Goal: Information Seeking & Learning: Learn about a topic

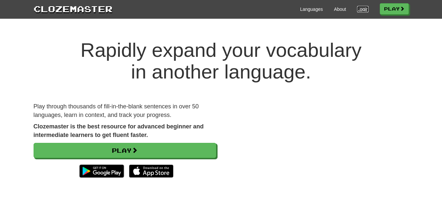
click at [360, 9] on link "Login" at bounding box center [362, 9] width 11 height 7
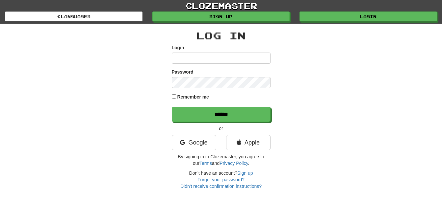
click at [207, 61] on input "Login" at bounding box center [221, 58] width 99 height 11
type input "**********"
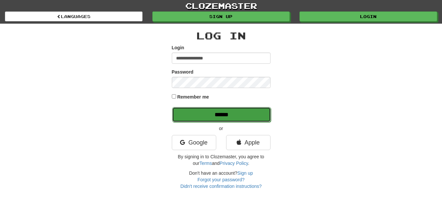
click at [218, 112] on input "******" at bounding box center [221, 114] width 99 height 15
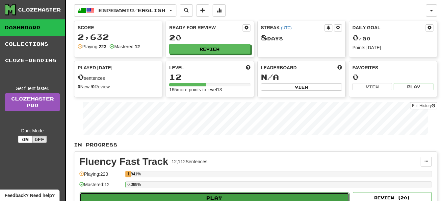
click at [235, 195] on button "Play" at bounding box center [214, 198] width 269 height 11
select select "**"
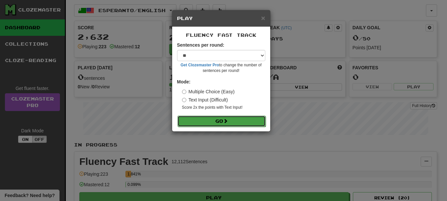
click at [234, 120] on button "Go" at bounding box center [221, 121] width 88 height 11
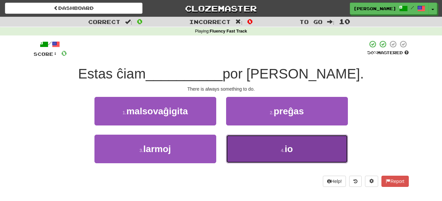
click at [244, 151] on button "4 . io" at bounding box center [287, 149] width 122 height 29
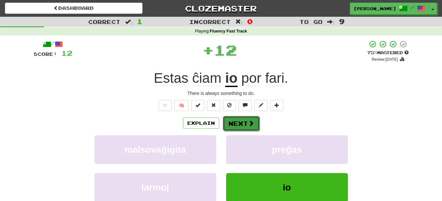
click at [245, 122] on button "Next" at bounding box center [241, 123] width 37 height 15
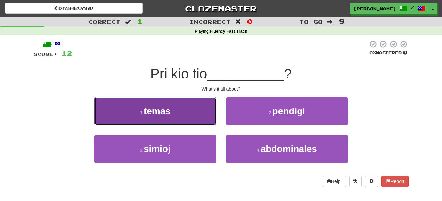
click at [181, 117] on button "1 . temas" at bounding box center [155, 111] width 122 height 29
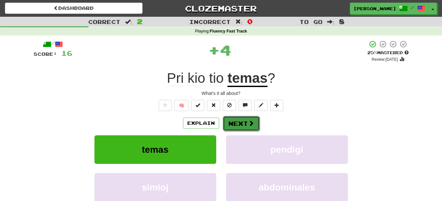
click at [233, 123] on button "Next" at bounding box center [241, 123] width 37 height 15
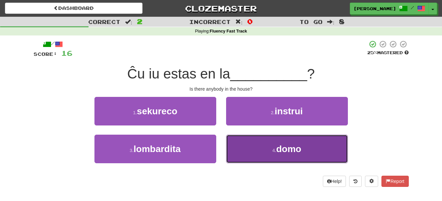
click at [242, 146] on button "4 . domo" at bounding box center [287, 149] width 122 height 29
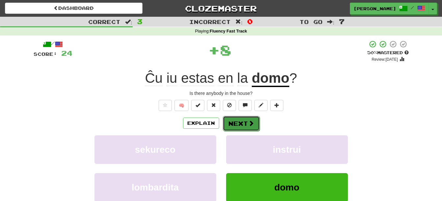
click at [241, 126] on button "Next" at bounding box center [241, 123] width 37 height 15
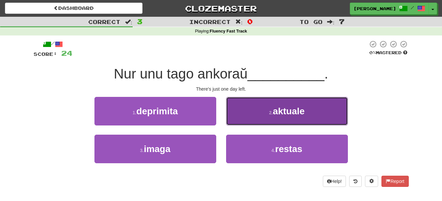
click at [249, 118] on button "2 . aktuale" at bounding box center [287, 111] width 122 height 29
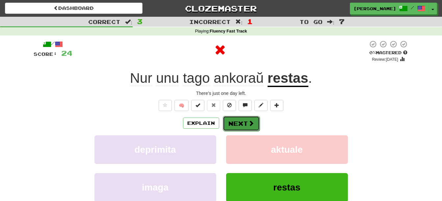
click at [244, 122] on button "Next" at bounding box center [241, 123] width 37 height 15
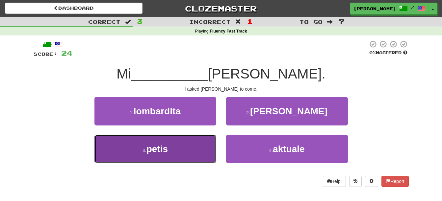
click at [164, 154] on span "petis" at bounding box center [156, 149] width 21 height 10
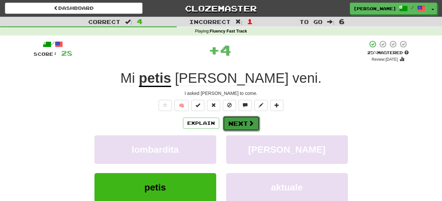
click at [248, 123] on span at bounding box center [251, 123] width 6 height 6
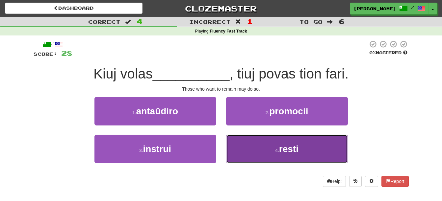
click at [249, 154] on button "4 . resti" at bounding box center [287, 149] width 122 height 29
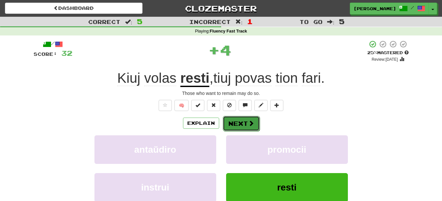
click at [240, 124] on button "Next" at bounding box center [241, 123] width 37 height 15
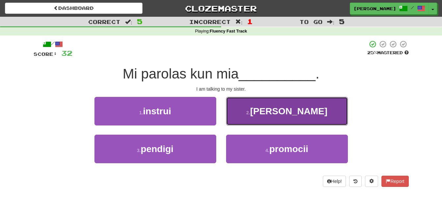
click at [279, 118] on button "2 . fratino" at bounding box center [287, 111] width 122 height 29
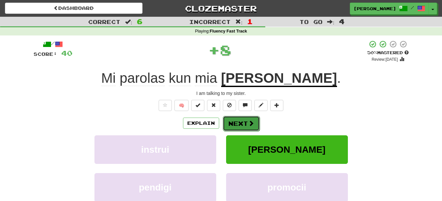
click at [246, 122] on button "Next" at bounding box center [241, 123] width 37 height 15
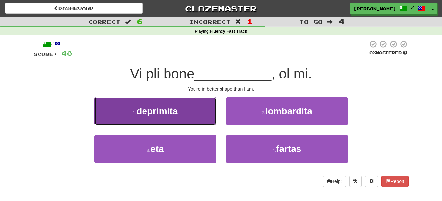
click at [182, 117] on button "1 . deprimita" at bounding box center [155, 111] width 122 height 29
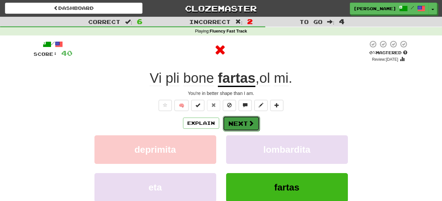
click at [248, 122] on span at bounding box center [251, 123] width 6 height 6
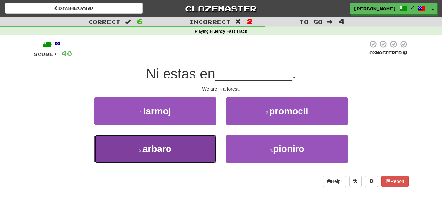
click at [202, 142] on button "3 . arbaro" at bounding box center [155, 149] width 122 height 29
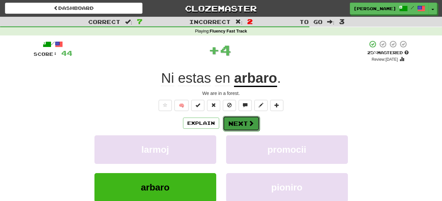
click at [241, 122] on button "Next" at bounding box center [241, 123] width 37 height 15
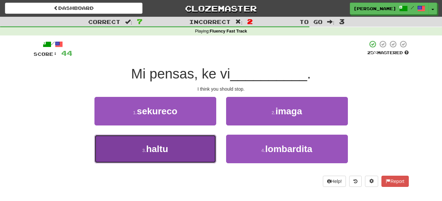
click at [198, 150] on button "3 . haltu" at bounding box center [155, 149] width 122 height 29
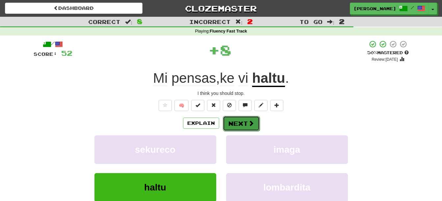
click at [236, 118] on button "Next" at bounding box center [241, 123] width 37 height 15
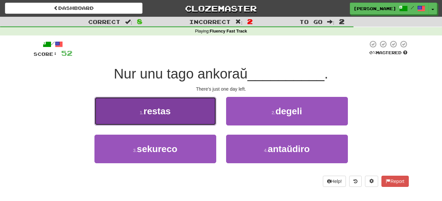
click at [185, 111] on button "1 . restas" at bounding box center [155, 111] width 122 height 29
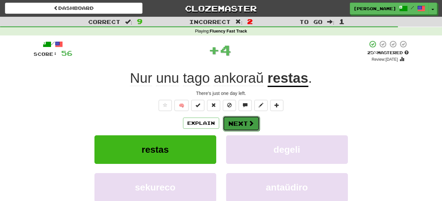
click at [248, 120] on span at bounding box center [251, 123] width 6 height 6
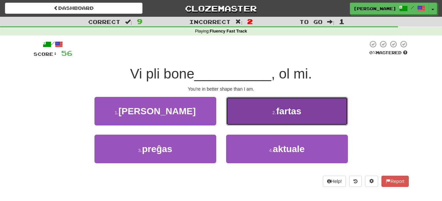
click at [252, 108] on button "2 . fartas" at bounding box center [287, 111] width 122 height 29
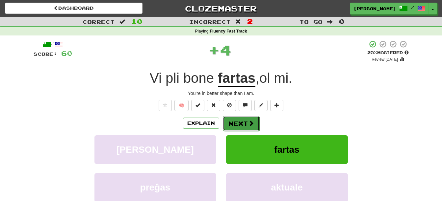
click at [239, 120] on button "Next" at bounding box center [241, 123] width 37 height 15
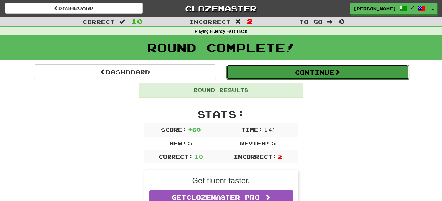
click at [297, 70] on button "Continue" at bounding box center [317, 72] width 183 height 15
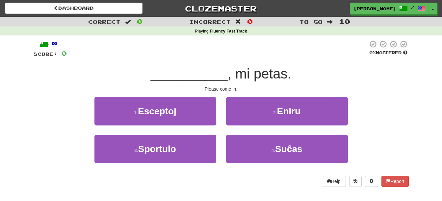
scroll to position [55, 0]
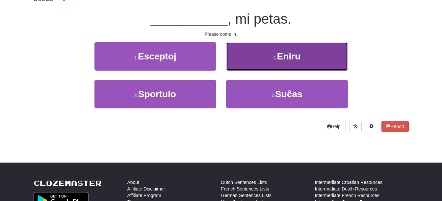
click at [311, 65] on button "2 . Eniru" at bounding box center [287, 56] width 122 height 29
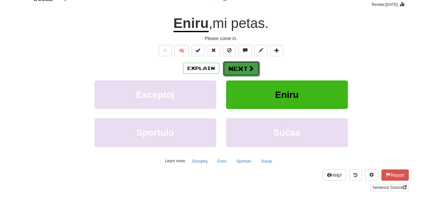
click at [241, 70] on button "Next" at bounding box center [241, 68] width 37 height 15
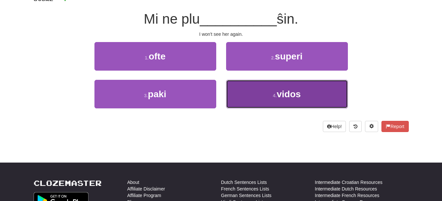
click at [310, 90] on button "4 . vidos" at bounding box center [287, 94] width 122 height 29
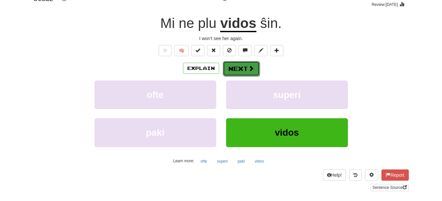
click at [242, 70] on button "Next" at bounding box center [241, 68] width 37 height 15
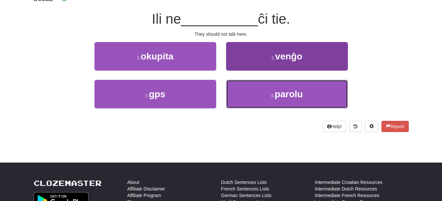
click at [274, 101] on button "4 . parolu" at bounding box center [287, 94] width 122 height 29
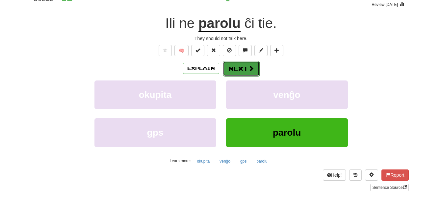
click at [243, 66] on button "Next" at bounding box center [241, 68] width 37 height 15
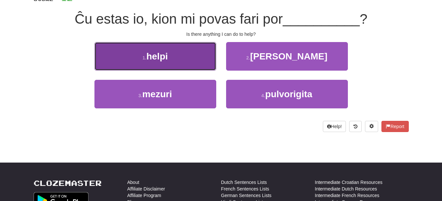
click at [137, 61] on button "1 . helpi" at bounding box center [155, 56] width 122 height 29
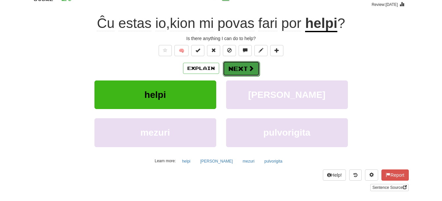
click at [239, 68] on button "Next" at bounding box center [241, 68] width 37 height 15
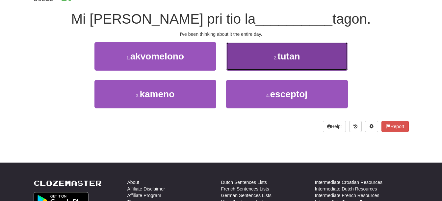
click at [320, 61] on button "2 . tutan" at bounding box center [287, 56] width 122 height 29
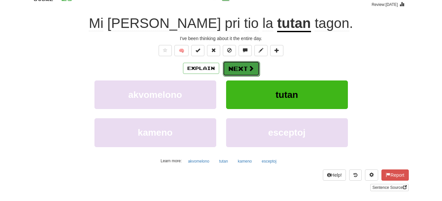
click at [247, 72] on button "Next" at bounding box center [241, 68] width 37 height 15
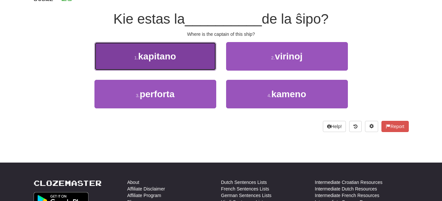
click at [179, 58] on button "1 . kapitano" at bounding box center [155, 56] width 122 height 29
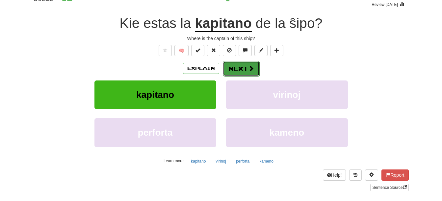
click at [245, 72] on button "Next" at bounding box center [241, 68] width 37 height 15
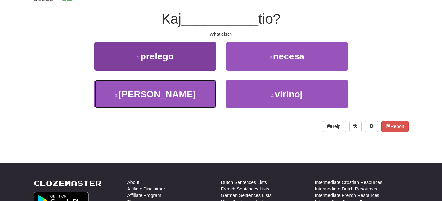
drag, startPoint x: 150, startPoint y: 87, endPoint x: 145, endPoint y: 87, distance: 4.6
click at [149, 87] on button "3 . krom" at bounding box center [155, 94] width 122 height 29
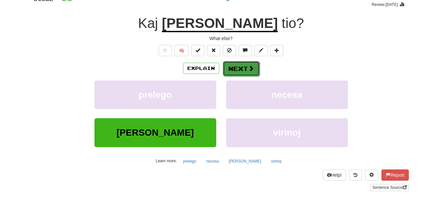
click at [245, 68] on button "Next" at bounding box center [241, 68] width 37 height 15
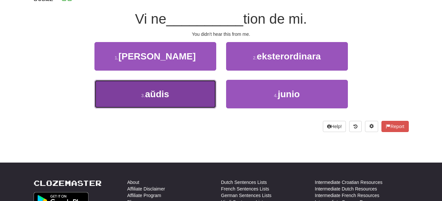
click at [174, 94] on button "3 . aŭdis" at bounding box center [155, 94] width 122 height 29
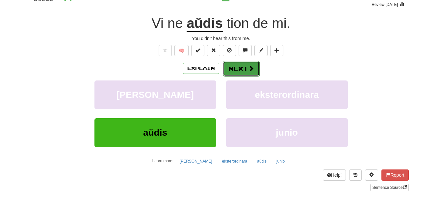
click at [251, 71] on span at bounding box center [251, 68] width 6 height 6
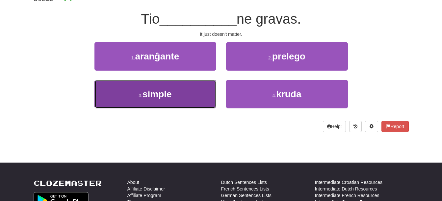
click at [183, 93] on button "3 . simple" at bounding box center [155, 94] width 122 height 29
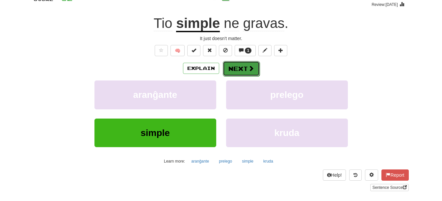
click at [242, 72] on button "Next" at bounding box center [241, 68] width 37 height 15
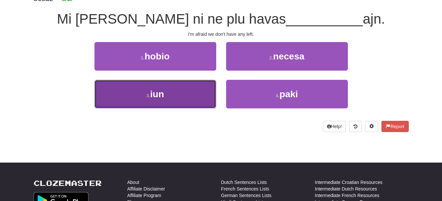
click at [197, 99] on button "3 . iun" at bounding box center [155, 94] width 122 height 29
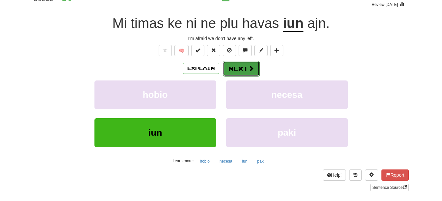
click at [244, 72] on button "Next" at bounding box center [241, 68] width 37 height 15
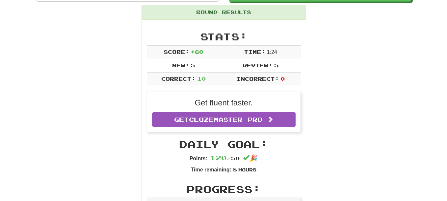
scroll to position [0, 0]
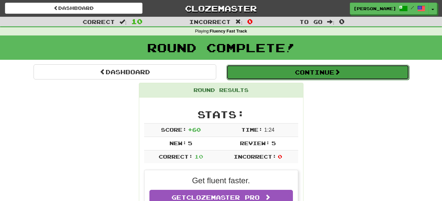
click at [313, 75] on button "Continue" at bounding box center [317, 72] width 183 height 15
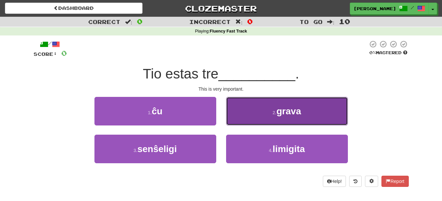
click at [312, 110] on button "2 . grava" at bounding box center [287, 111] width 122 height 29
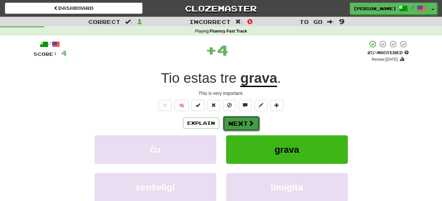
click at [239, 126] on button "Next" at bounding box center [241, 123] width 37 height 15
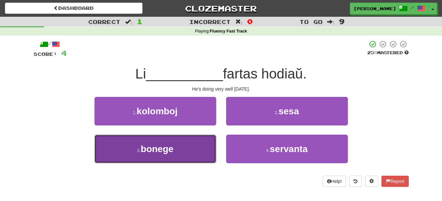
click at [146, 155] on button "3 . bonege" at bounding box center [155, 149] width 122 height 29
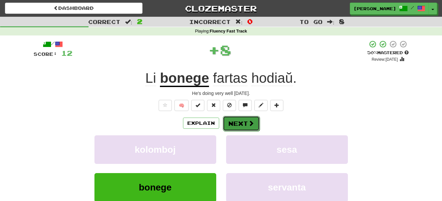
click at [243, 128] on button "Next" at bounding box center [241, 123] width 37 height 15
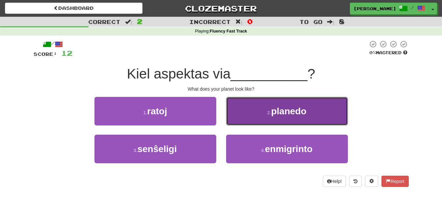
click at [279, 124] on button "2 . planedo" at bounding box center [287, 111] width 122 height 29
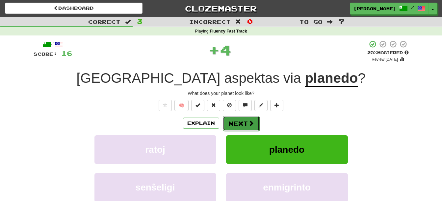
click at [242, 127] on button "Next" at bounding box center [241, 123] width 37 height 15
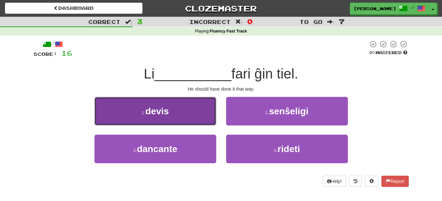
click at [185, 120] on button "1 . devis" at bounding box center [155, 111] width 122 height 29
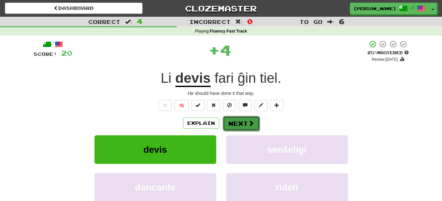
click at [242, 126] on button "Next" at bounding box center [241, 123] width 37 height 15
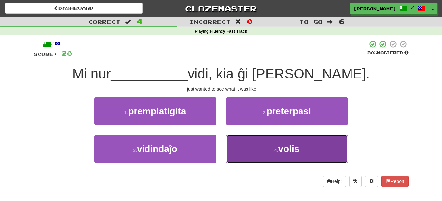
click at [267, 149] on button "4 . volis" at bounding box center [287, 149] width 122 height 29
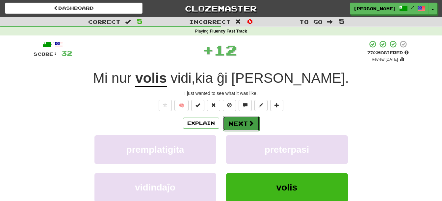
click at [240, 127] on button "Next" at bounding box center [241, 123] width 37 height 15
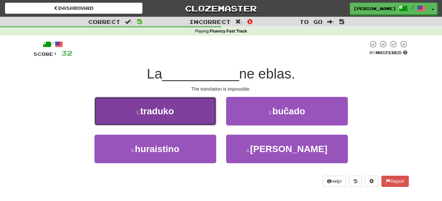
click at [171, 111] on span "traduko" at bounding box center [157, 111] width 34 height 10
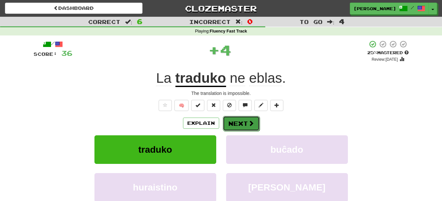
click at [237, 125] on button "Next" at bounding box center [241, 123] width 37 height 15
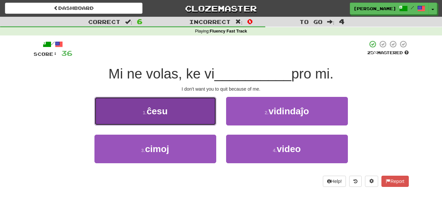
click at [167, 116] on span "ĉesu" at bounding box center [156, 111] width 21 height 10
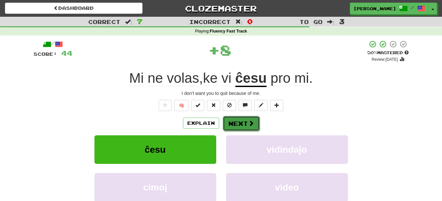
click at [241, 122] on button "Next" at bounding box center [241, 123] width 37 height 15
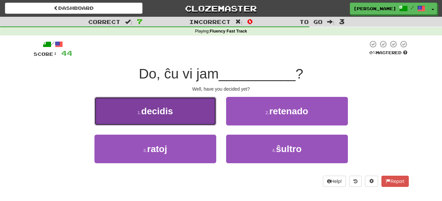
click at [187, 113] on button "1 . decidis" at bounding box center [155, 111] width 122 height 29
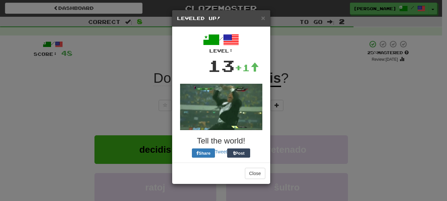
click at [248, 121] on div "× Leveled Up! / Level: 13 +1 Tell the world! Share Tweet Post Close" at bounding box center [223, 100] width 447 height 201
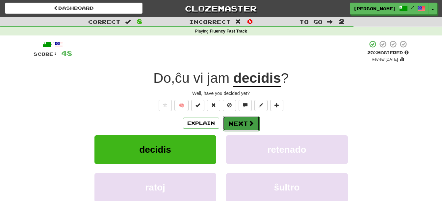
click at [240, 123] on button "Next" at bounding box center [241, 123] width 37 height 15
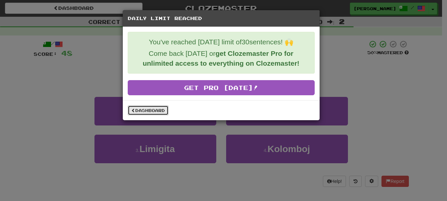
click at [151, 108] on link "Dashboard" at bounding box center [148, 111] width 41 height 10
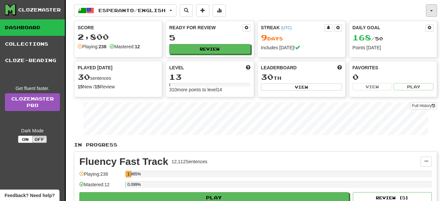
click at [433, 10] on button "button" at bounding box center [431, 10] width 11 height 13
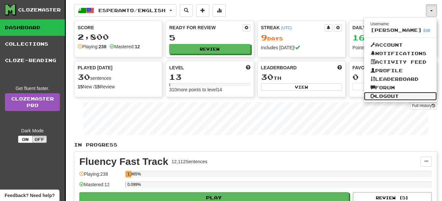
click at [390, 96] on link "Logout" at bounding box center [400, 96] width 73 height 9
